Goal: Information Seeking & Learning: Learn about a topic

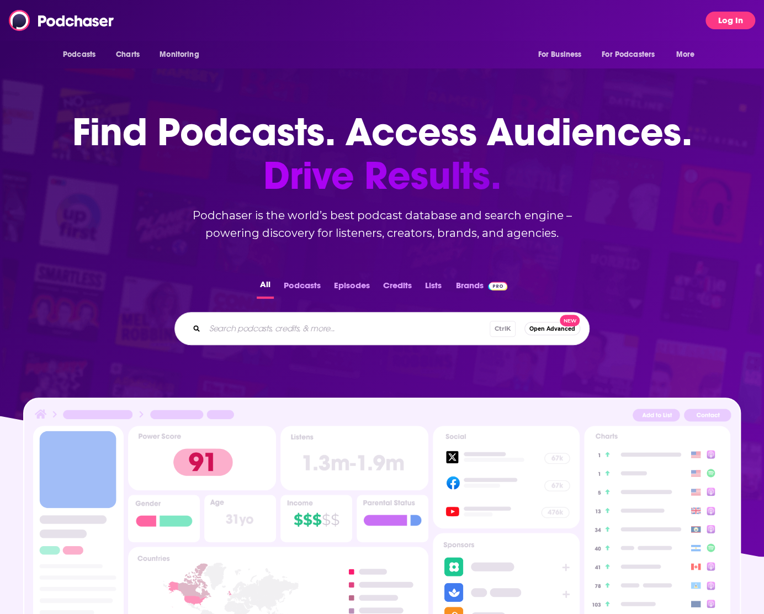
click at [719, 20] on button "Log In" at bounding box center [730, 21] width 50 height 18
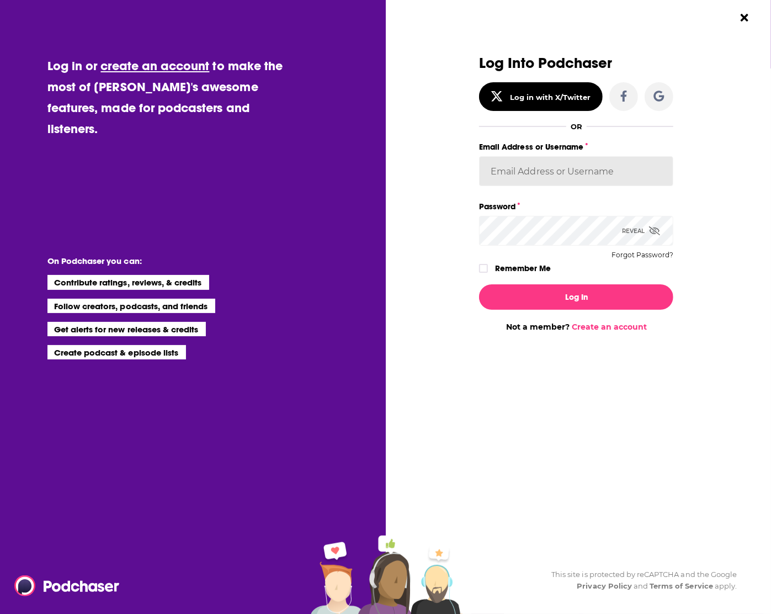
type input "evankrask"
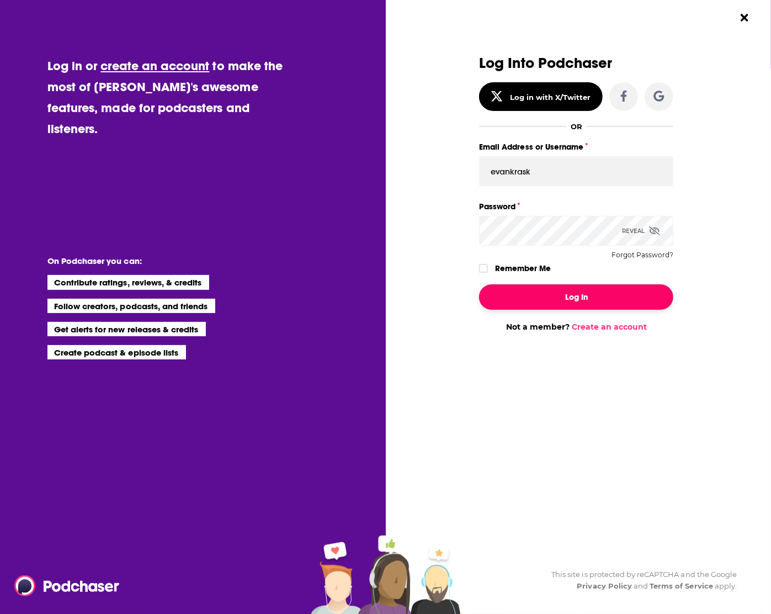
click at [570, 300] on button "Log In" at bounding box center [576, 296] width 194 height 25
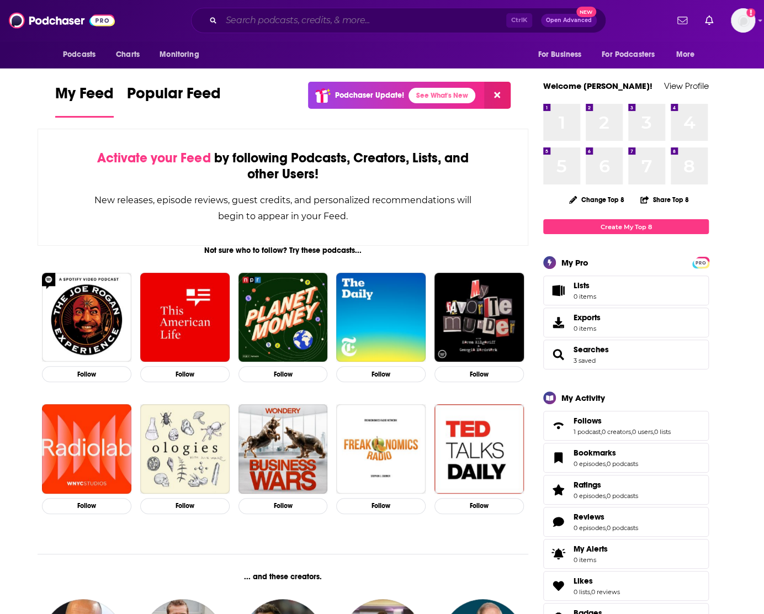
click at [381, 19] on input "Search podcasts, credits, & more..." at bounding box center [363, 21] width 285 height 18
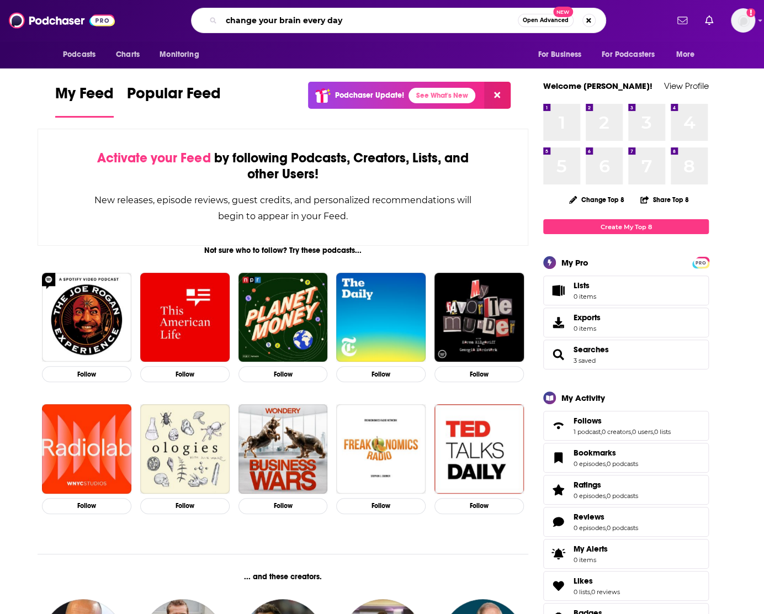
type input "change your brain every day"
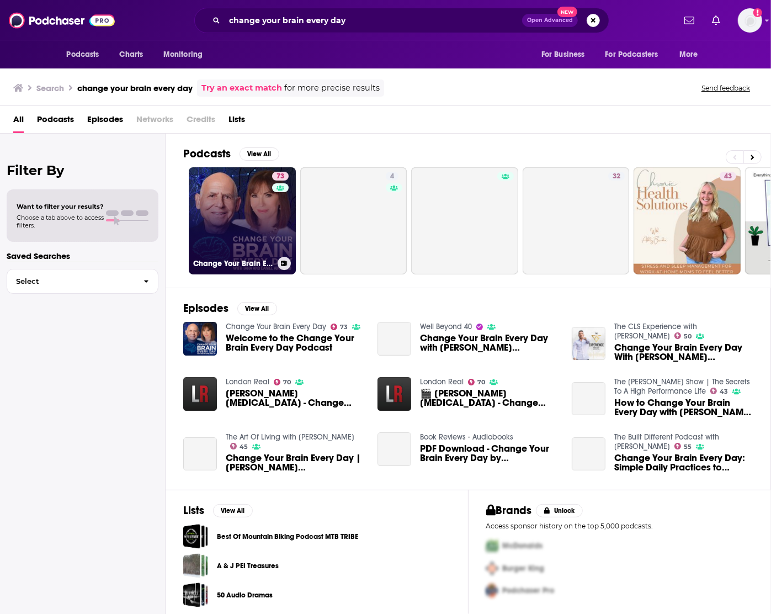
click at [244, 177] on link "73 Change Your Brain Every Day" at bounding box center [242, 220] width 107 height 107
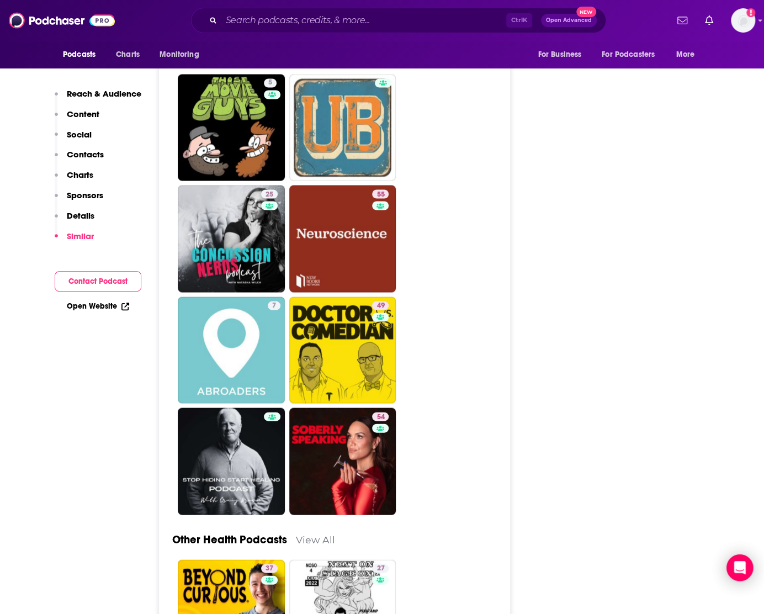
scroll to position [3311, 0]
